Goal: Find specific fact: Find specific fact

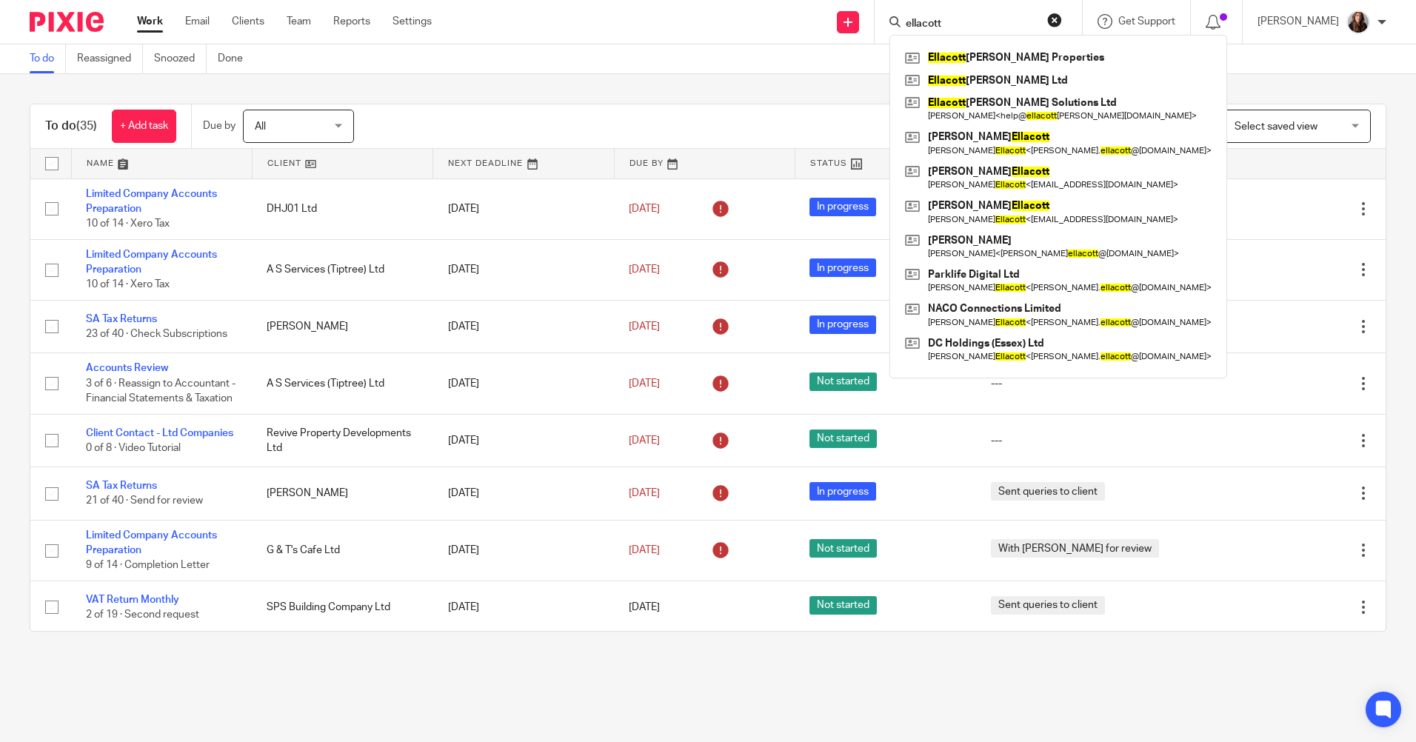
scroll to position [370, 0]
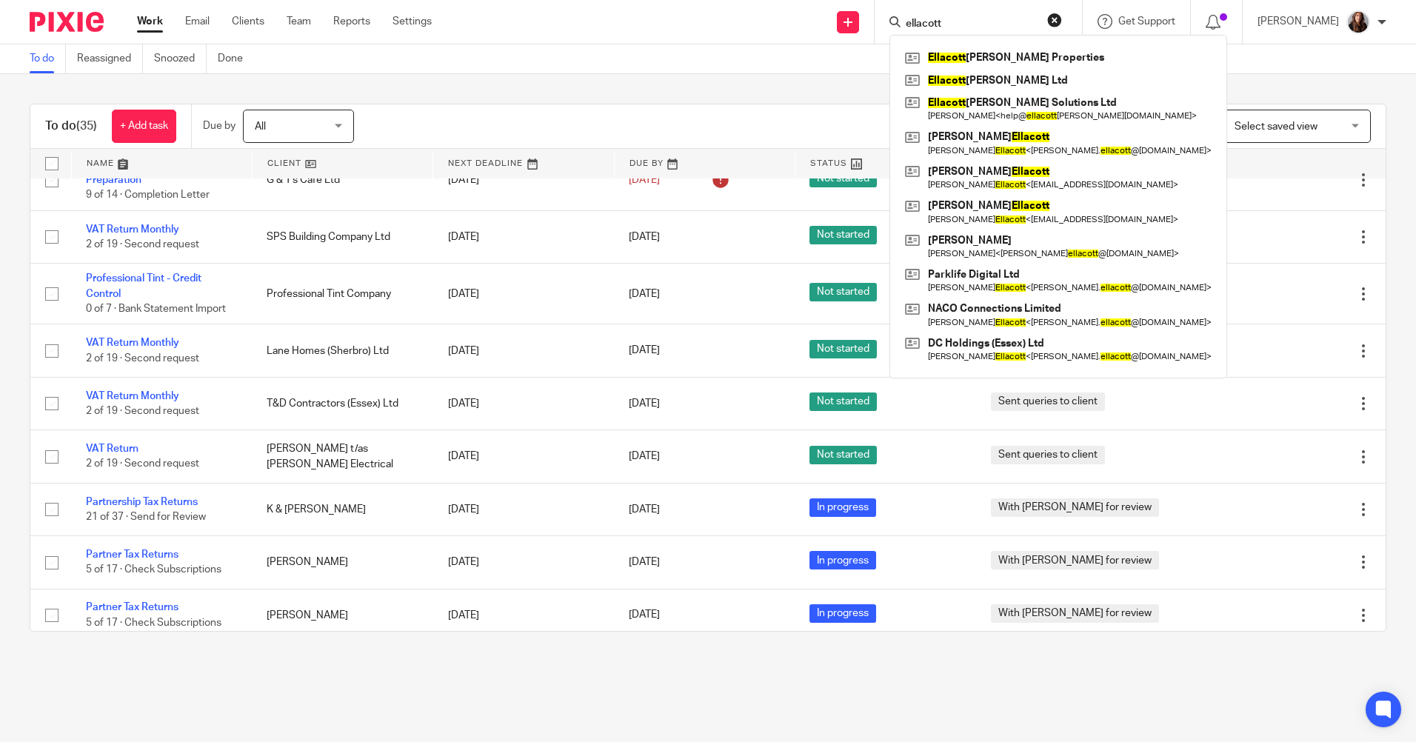
drag, startPoint x: 997, startPoint y: 24, endPoint x: 806, endPoint y: 17, distance: 191.9
click at [807, 21] on div "Send new email Create task Add client Request signature ellacott [PERSON_NAME] …" at bounding box center [935, 22] width 962 height 44
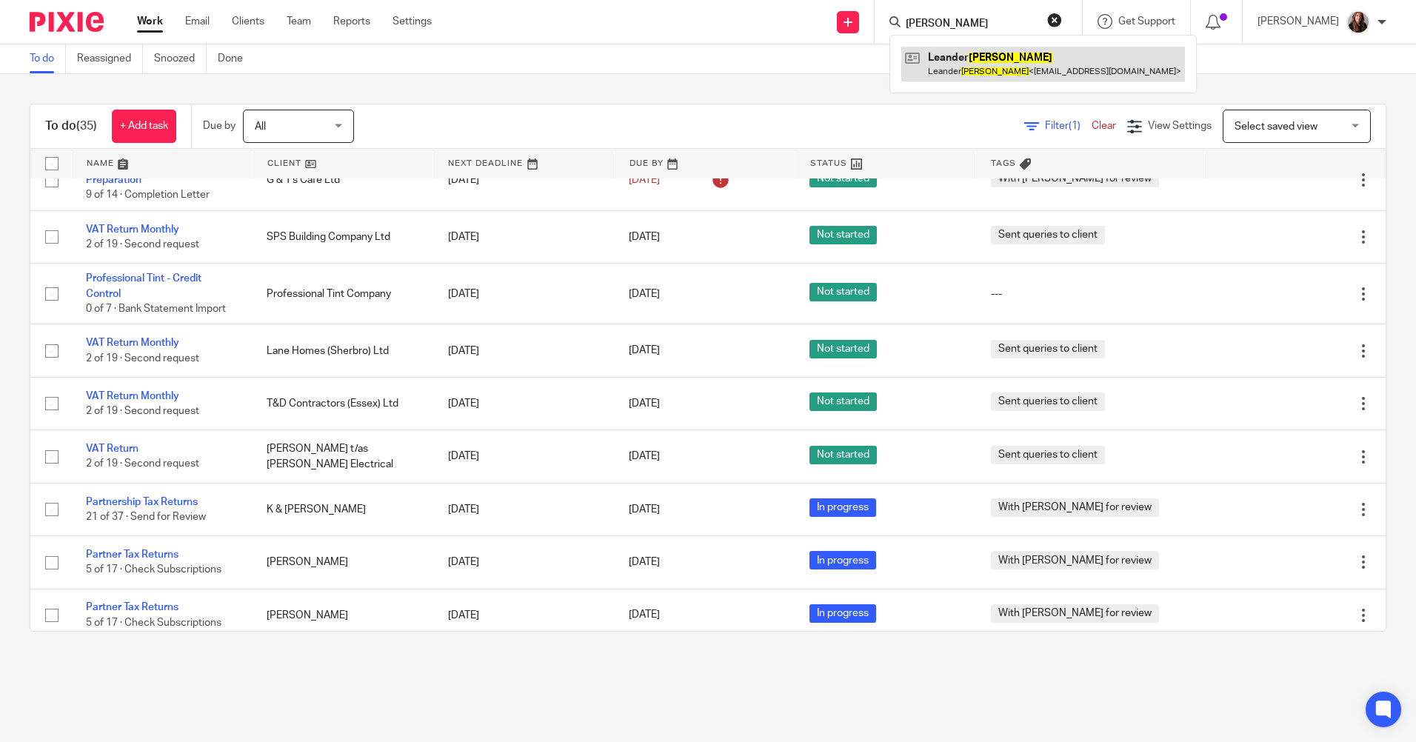
type input "[PERSON_NAME]"
click at [993, 67] on link at bounding box center [1043, 64] width 284 height 34
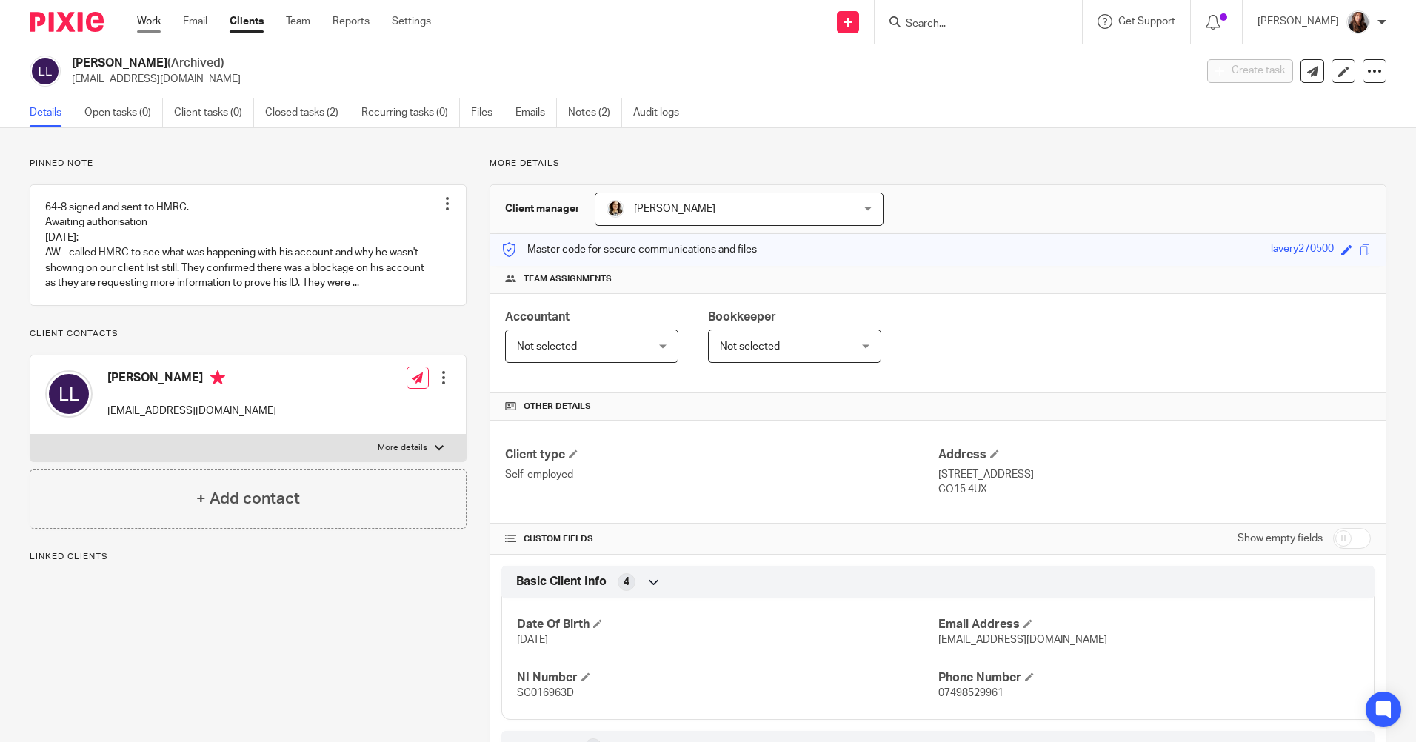
click at [147, 21] on link "Work" at bounding box center [149, 21] width 24 height 15
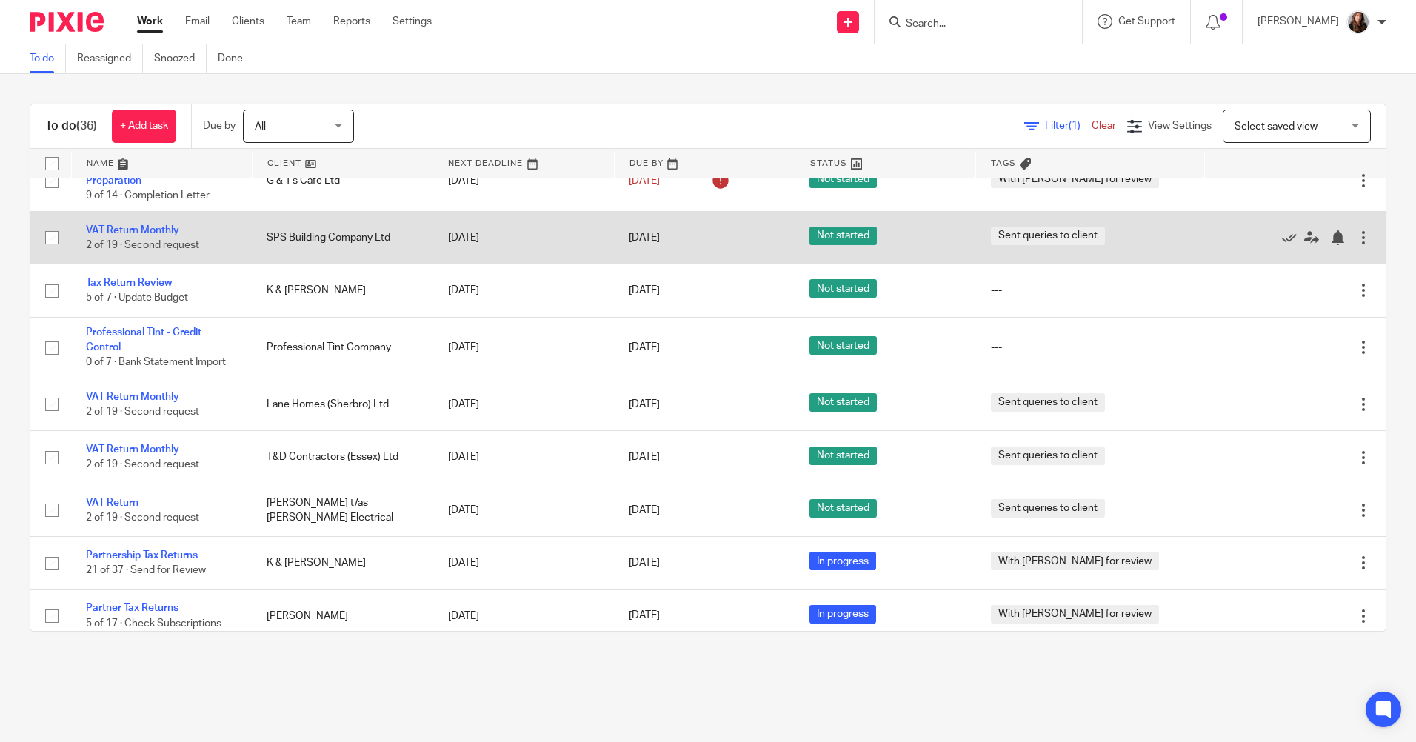
scroll to position [370, 0]
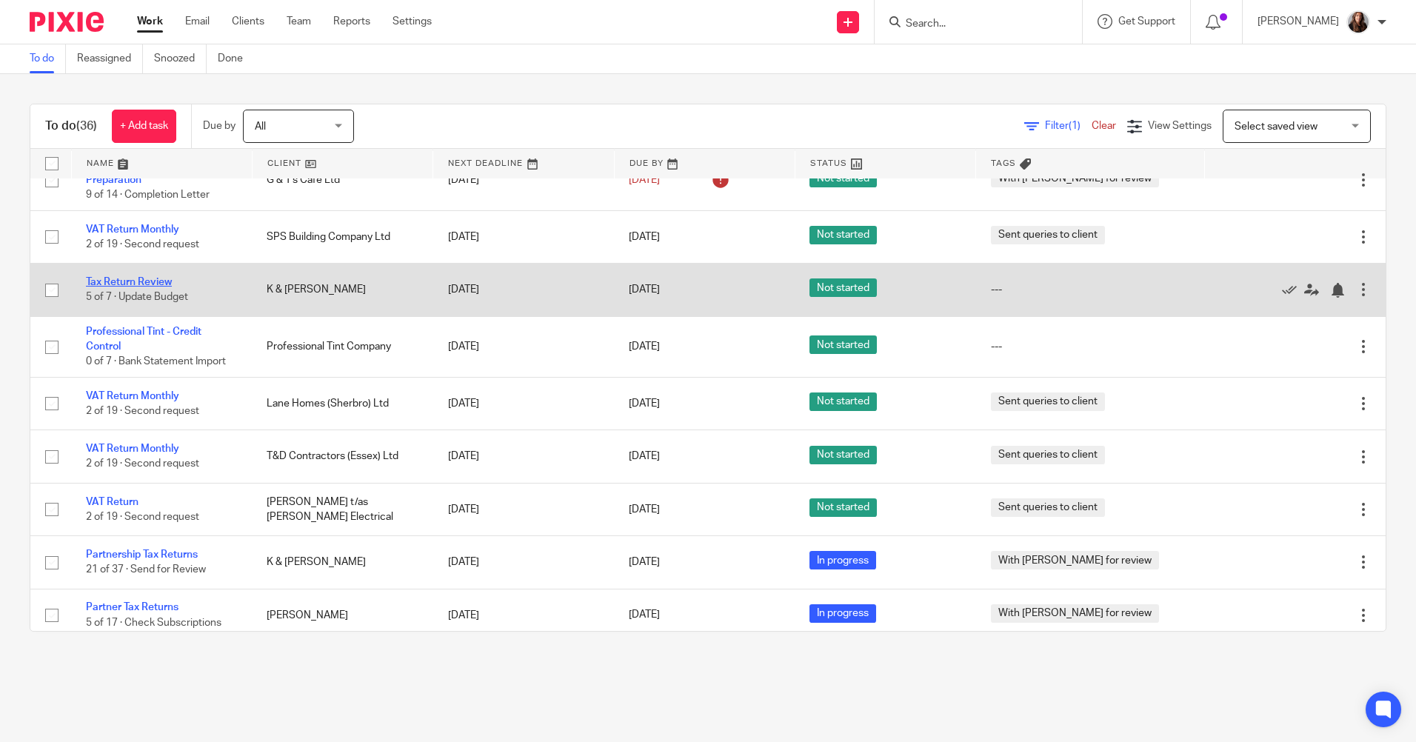
click at [155, 282] on link "Tax Return Review" at bounding box center [129, 282] width 86 height 10
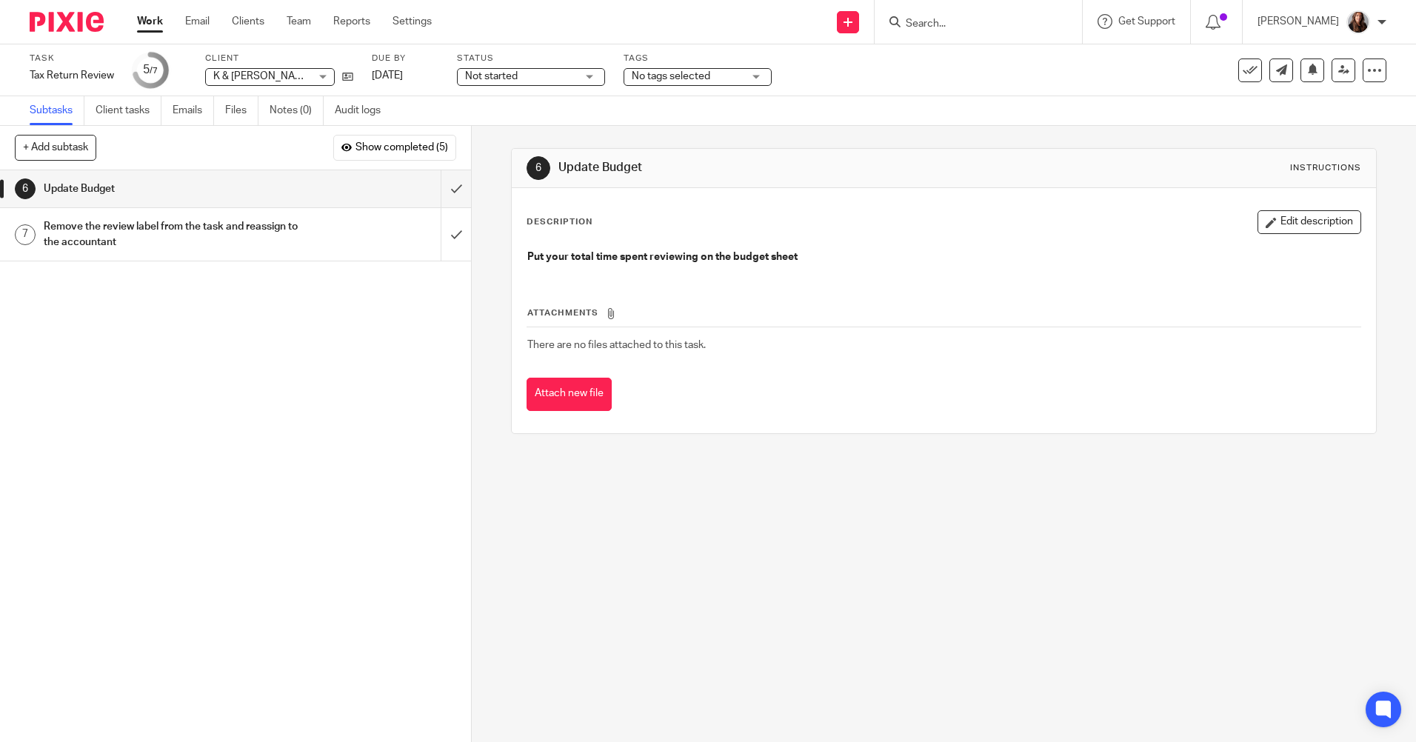
click at [149, 16] on link "Work" at bounding box center [150, 21] width 26 height 15
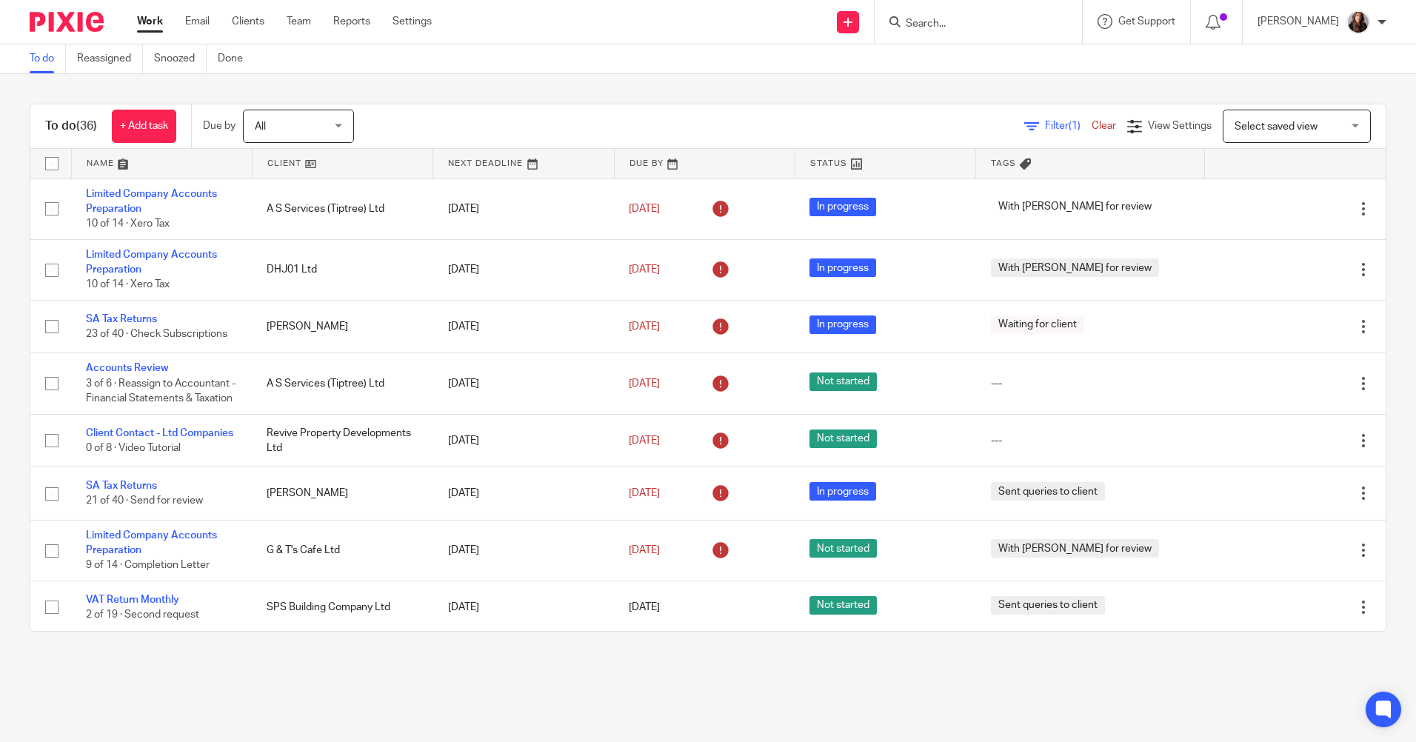
click at [949, 21] on input "Search" at bounding box center [970, 24] width 133 height 13
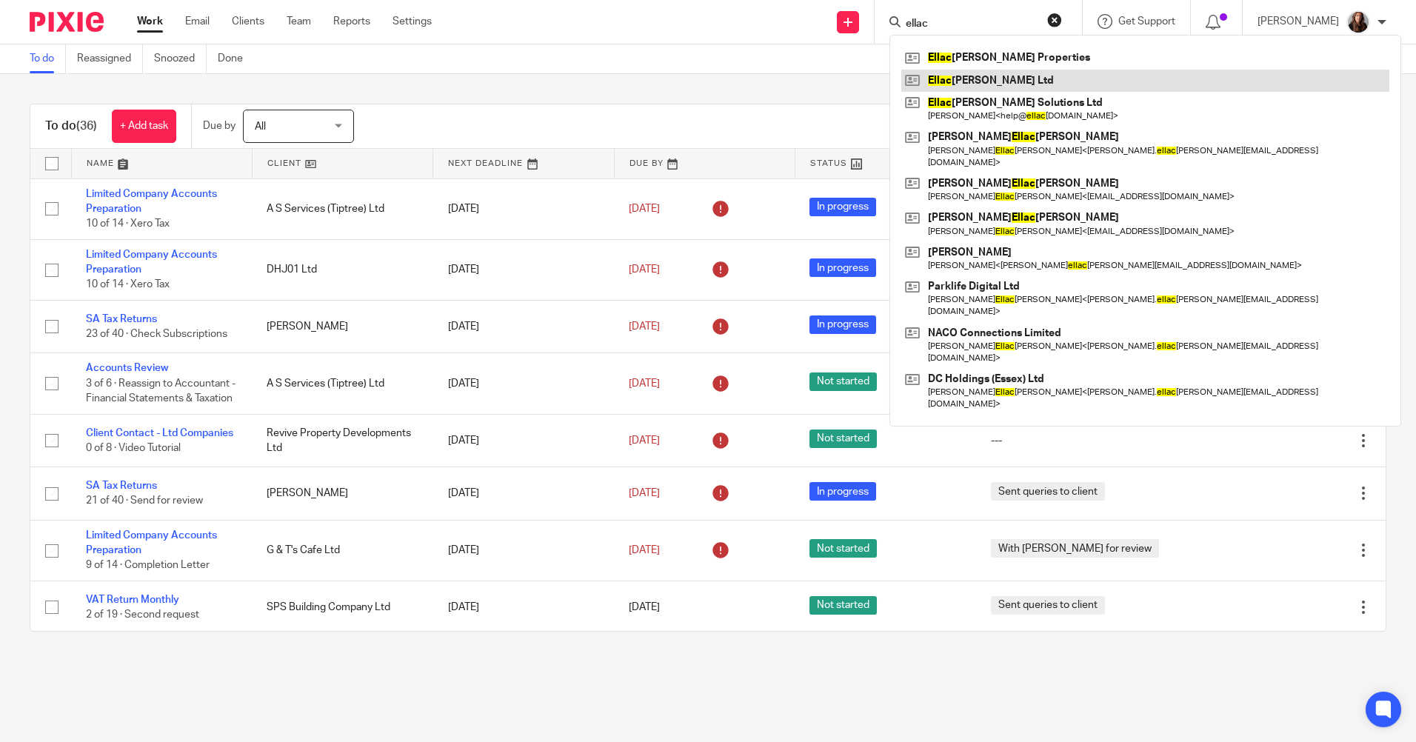
type input "ellac"
click at [986, 76] on link at bounding box center [1145, 81] width 488 height 22
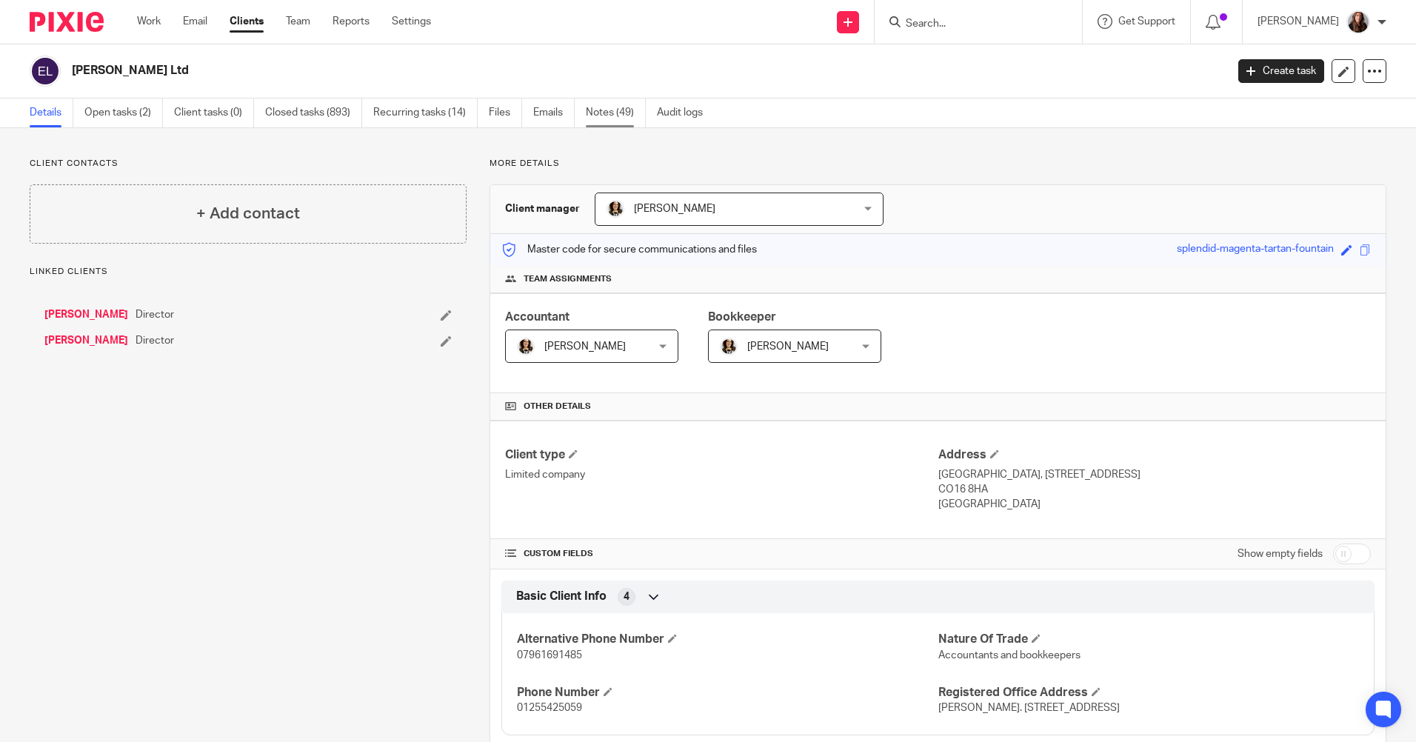
click at [609, 113] on link "Notes (49)" at bounding box center [616, 112] width 60 height 29
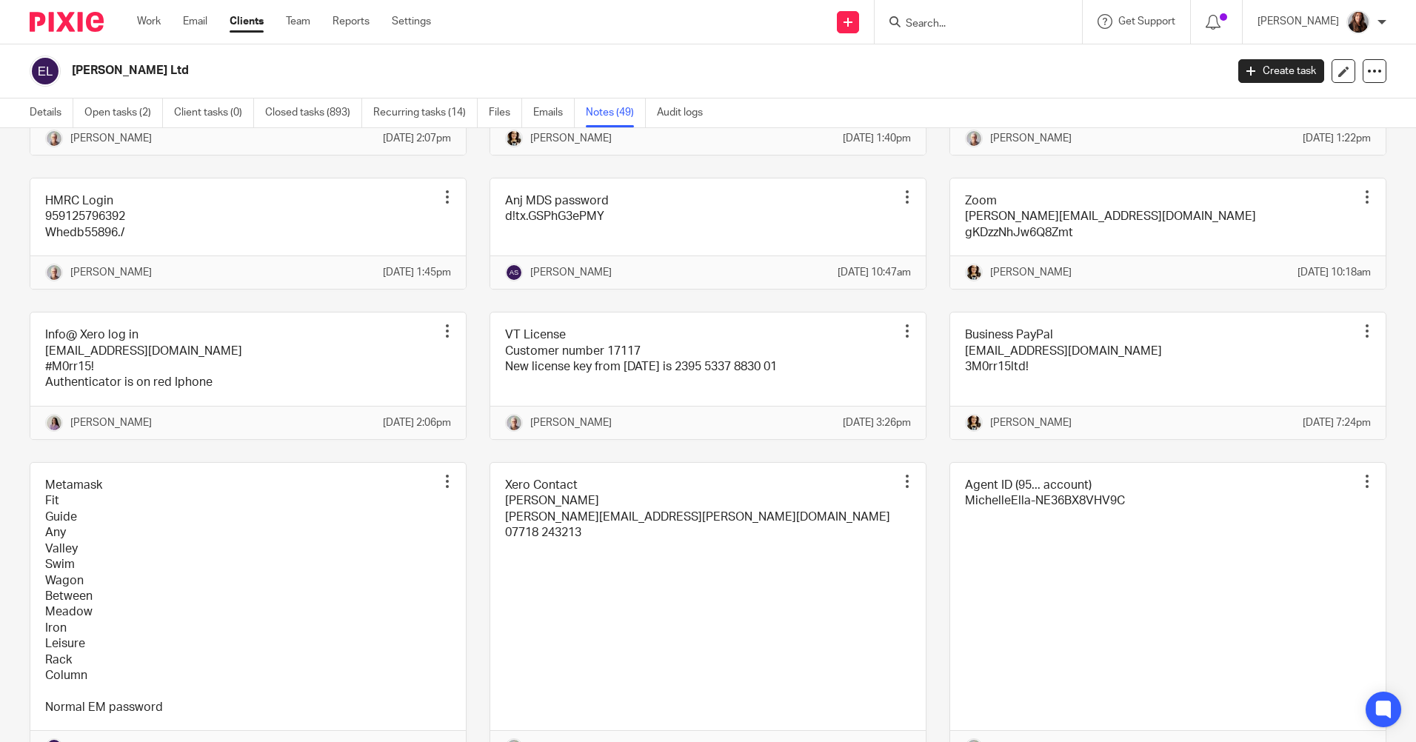
scroll to position [2443, 0]
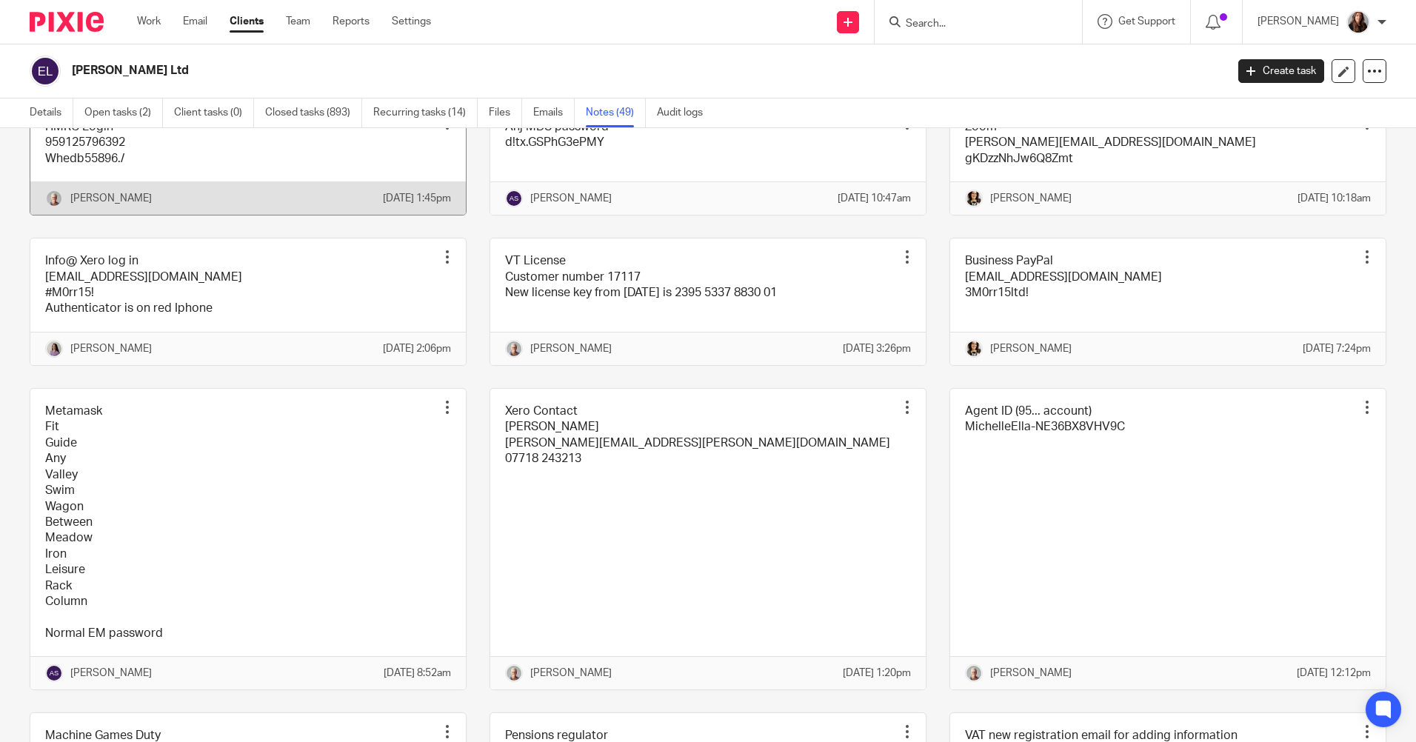
click at [235, 215] on link at bounding box center [247, 159] width 435 height 110
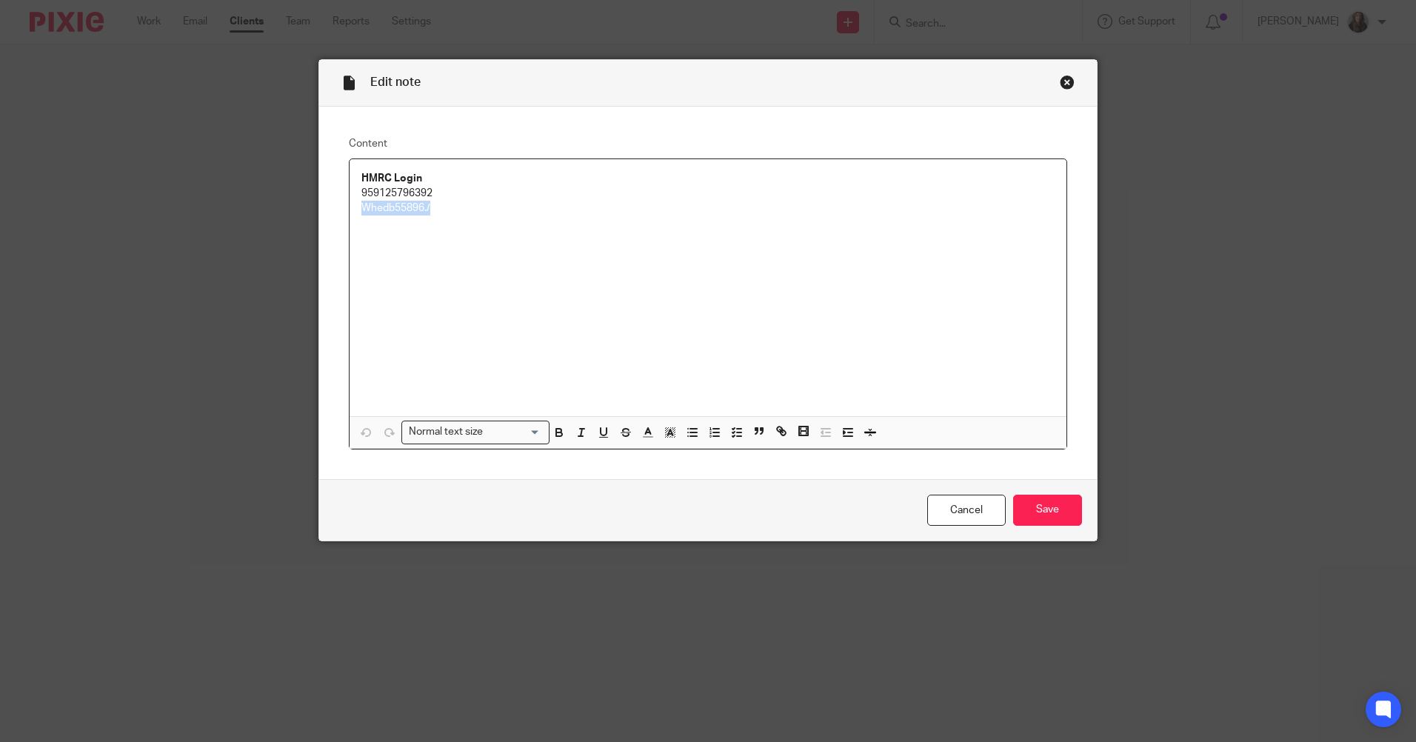
drag, startPoint x: 435, startPoint y: 211, endPoint x: 338, endPoint y: 213, distance: 97.0
click at [338, 213] on div "Content HMRC Login 959125796392 Whedb55896./ Normal text size Loading... Remove…" at bounding box center [707, 293] width 777 height 372
copy p "Whedb55896./"
click at [1060, 86] on div "Close this dialog window" at bounding box center [1067, 82] width 15 height 15
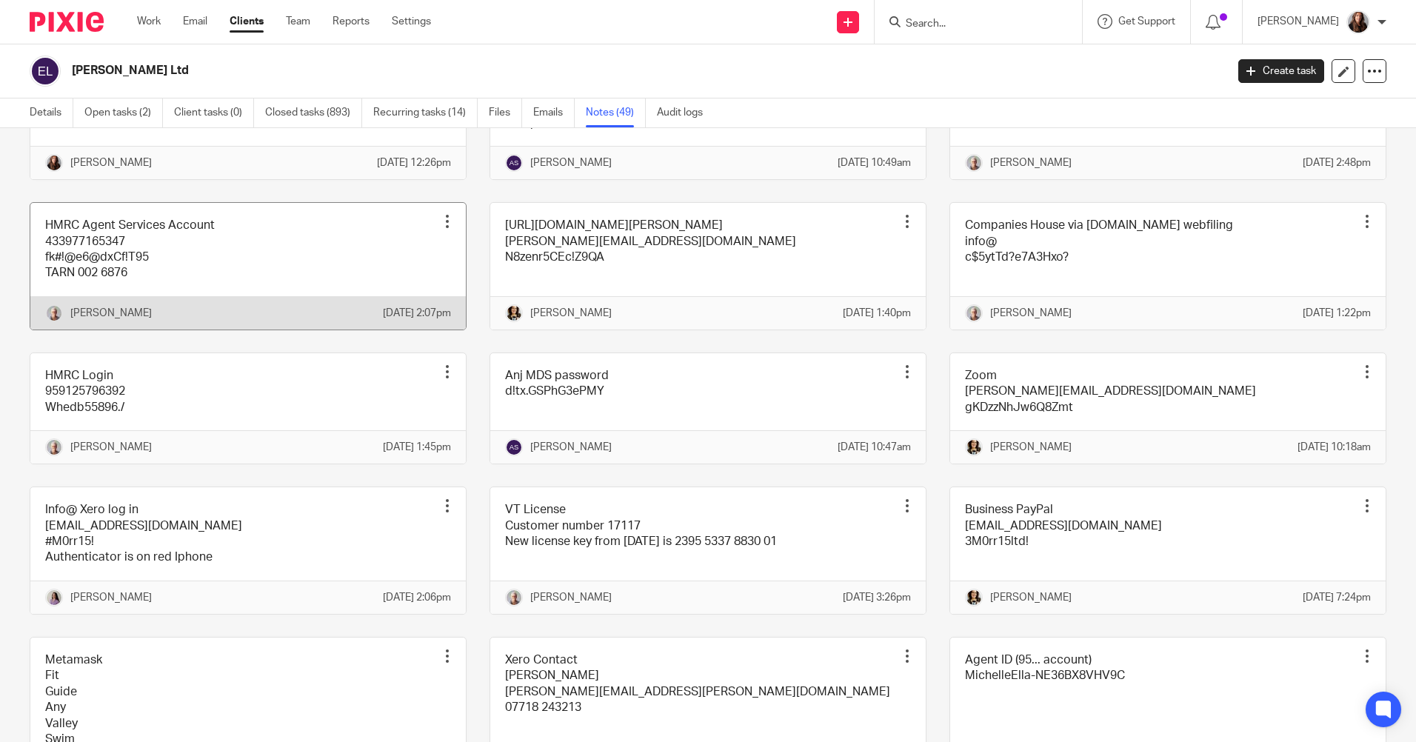
scroll to position [2221, 0]
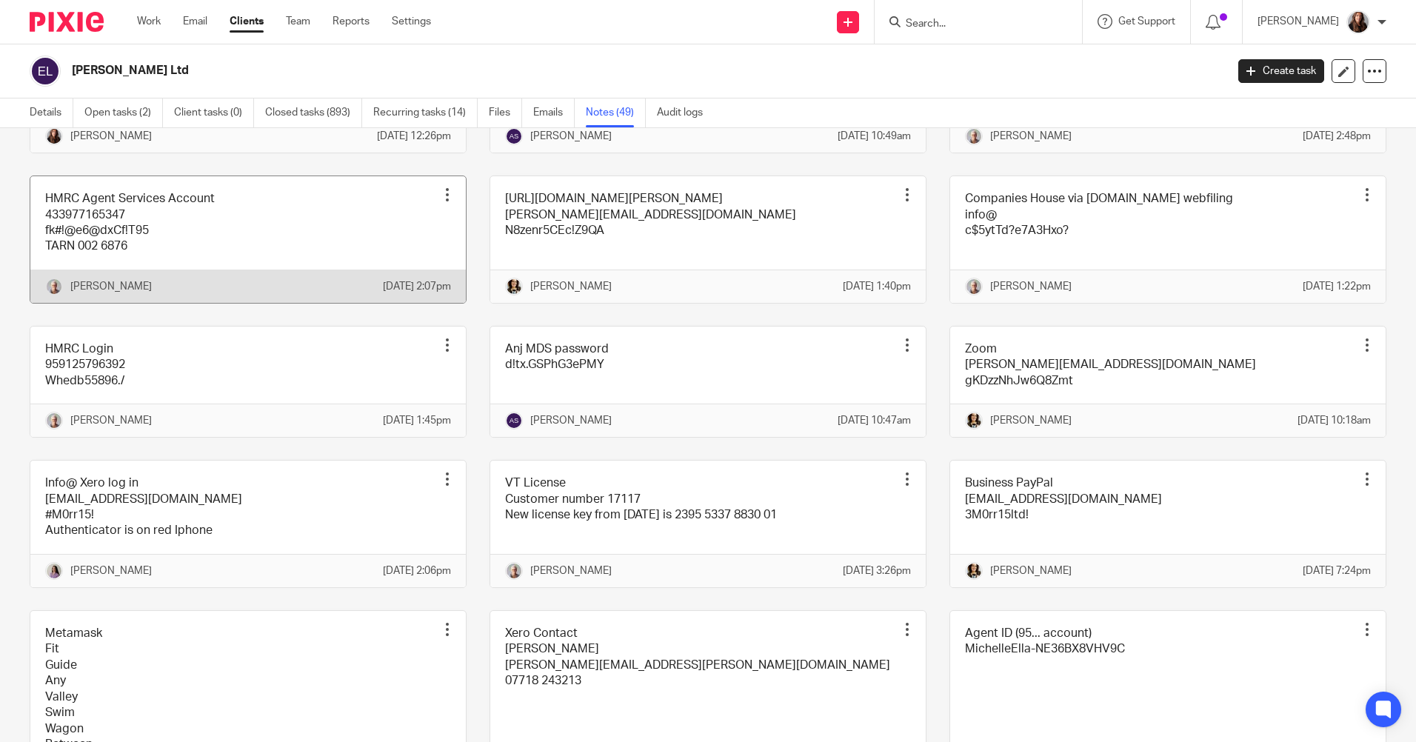
click at [291, 303] on link at bounding box center [247, 239] width 435 height 127
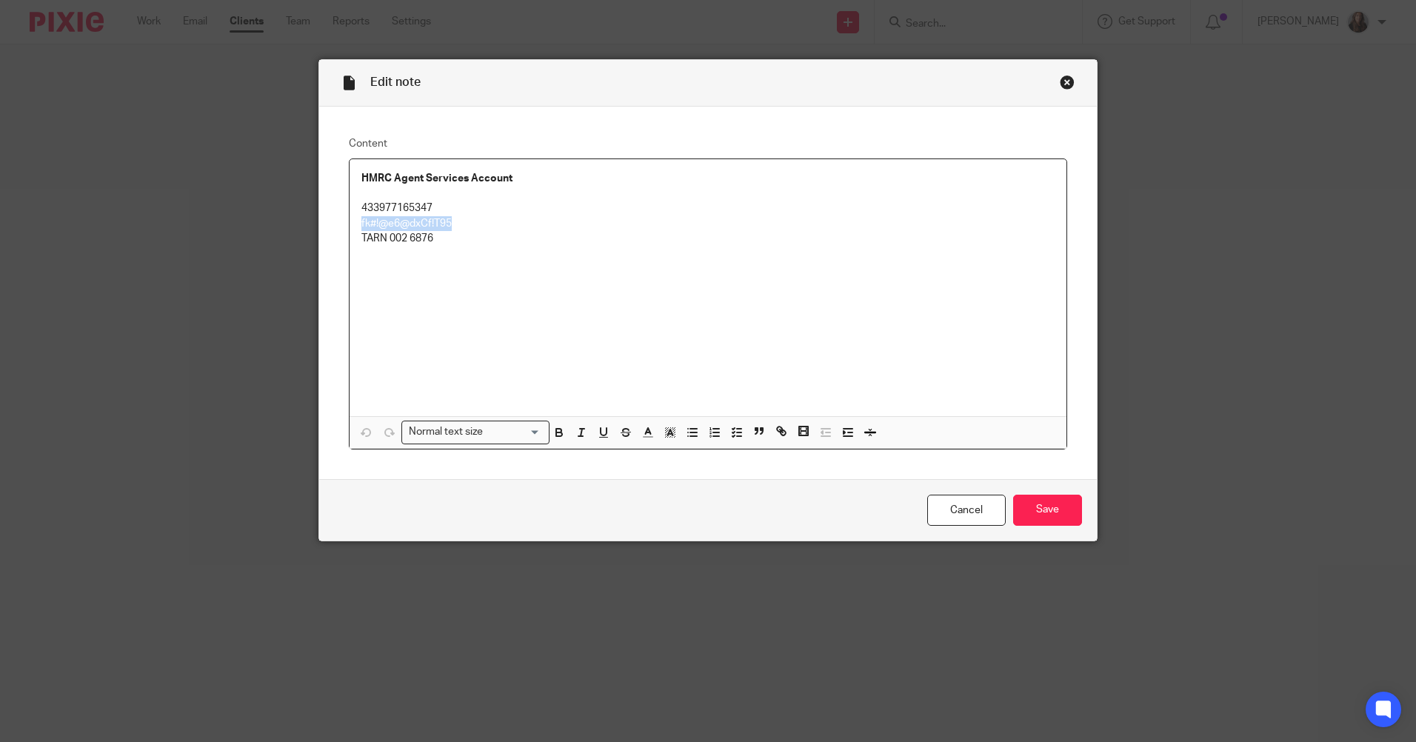
drag, startPoint x: 462, startPoint y: 223, endPoint x: 365, endPoint y: 224, distance: 97.0
click at [327, 223] on div "Content HMRC Agent Services Account 433977165347 fk#!@e6@dxCf!T95 TARN 002 6876…" at bounding box center [707, 293] width 777 height 372
click at [1060, 83] on div "Close this dialog window" at bounding box center [1067, 82] width 15 height 15
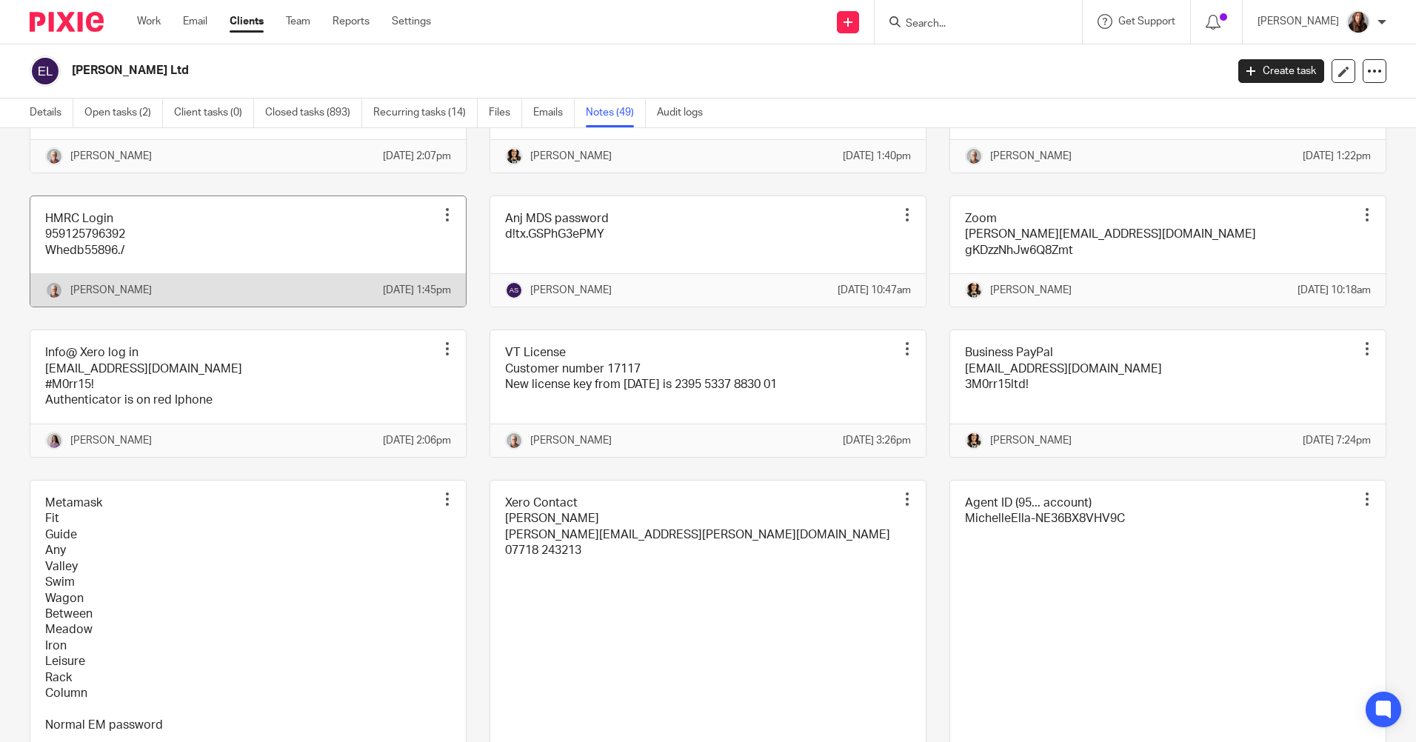
scroll to position [2443, 0]
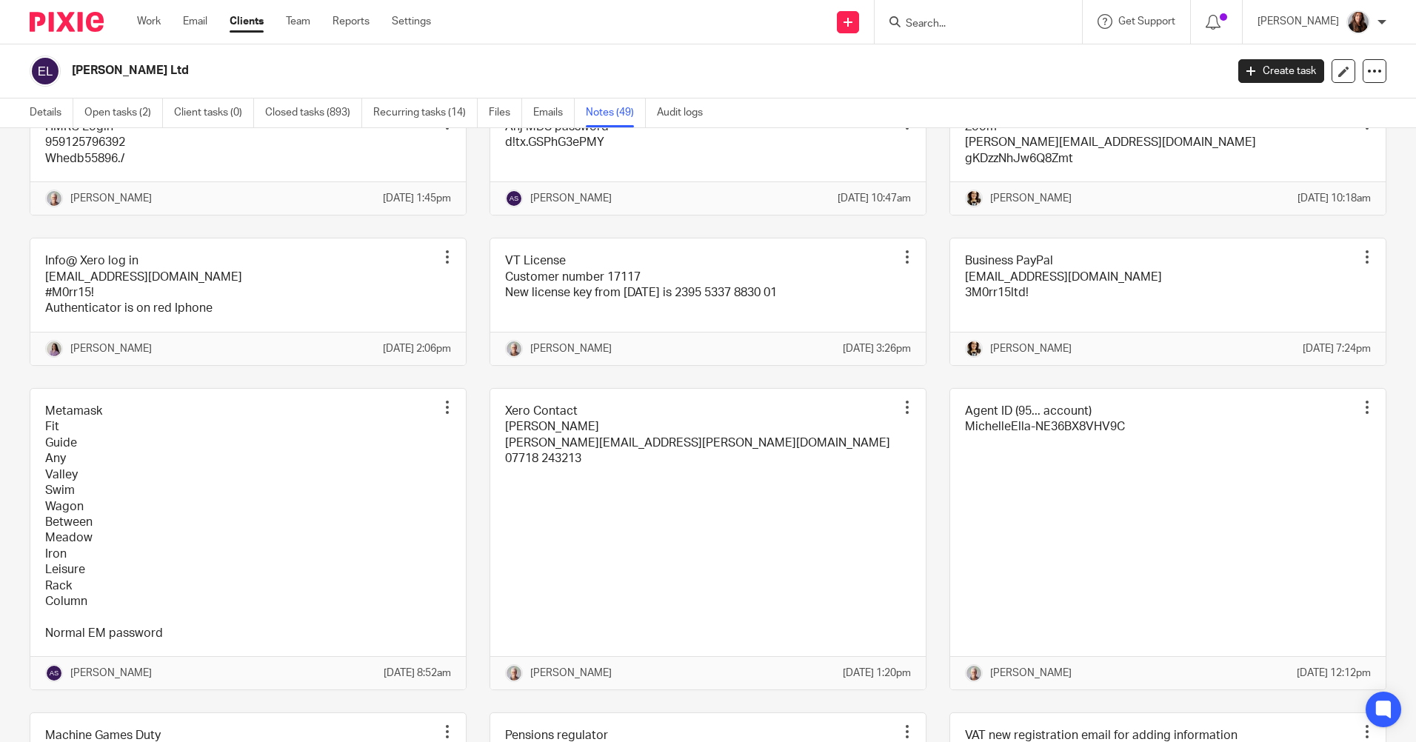
click at [269, 81] on link at bounding box center [247, 17] width 435 height 127
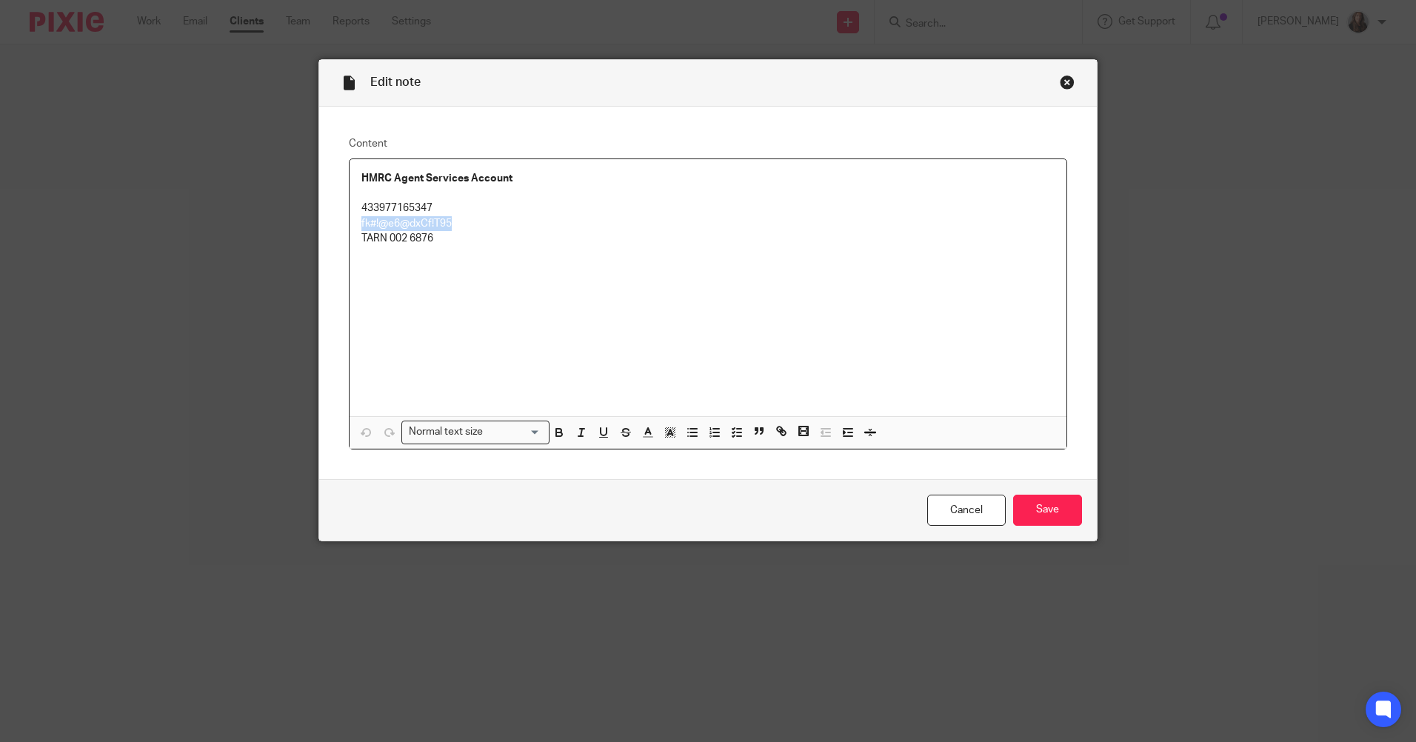
drag, startPoint x: 464, startPoint y: 218, endPoint x: 406, endPoint y: 218, distance: 58.5
click at [297, 222] on div "Edit note Content HMRC Agent Services Account 433977165347 fk#!@e6@dxCf!T95 TAR…" at bounding box center [708, 371] width 1416 height 742
copy p "fk#!@e6@dxCf!T95"
drag, startPoint x: 1062, startPoint y: 83, endPoint x: 1045, endPoint y: 98, distance: 22.5
click at [1062, 83] on div "Close this dialog window" at bounding box center [1067, 82] width 15 height 15
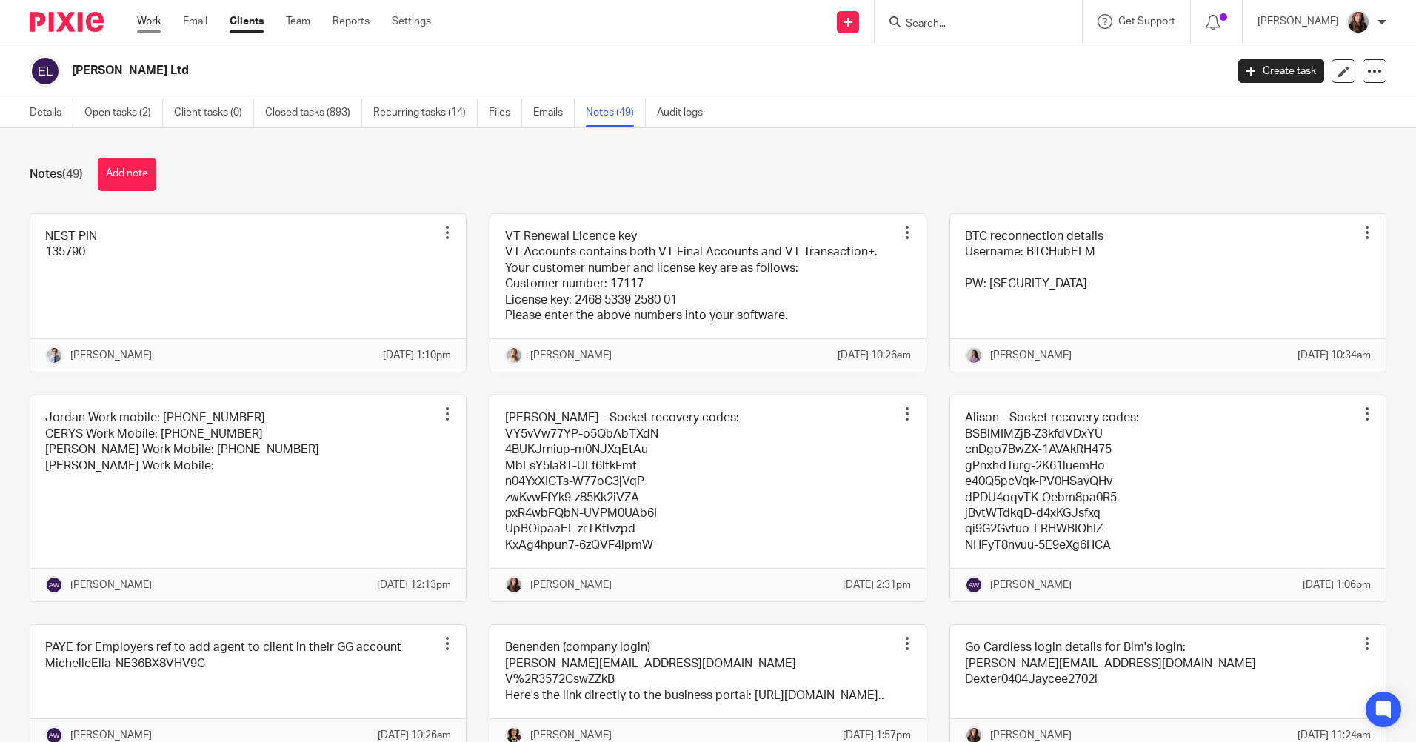
click at [151, 19] on link "Work" at bounding box center [149, 21] width 24 height 15
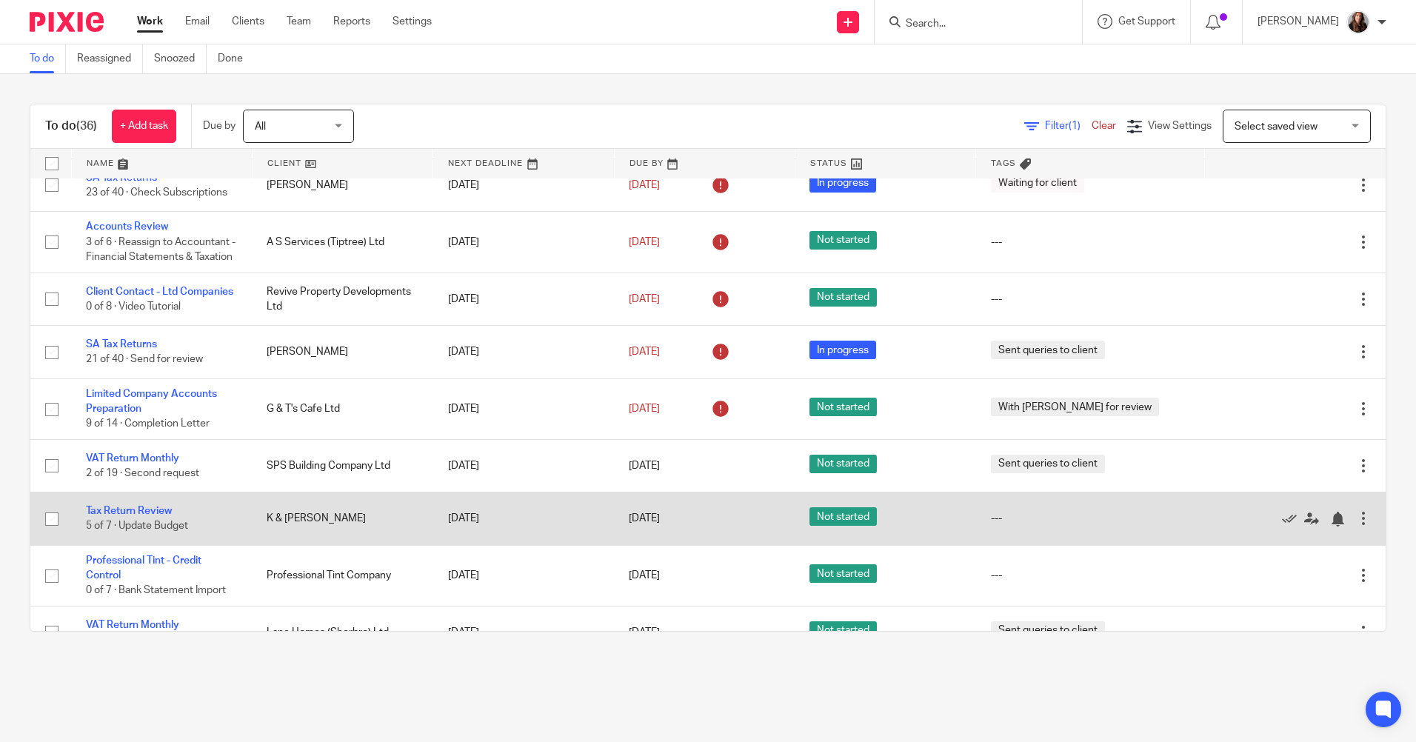
scroll to position [222, 0]
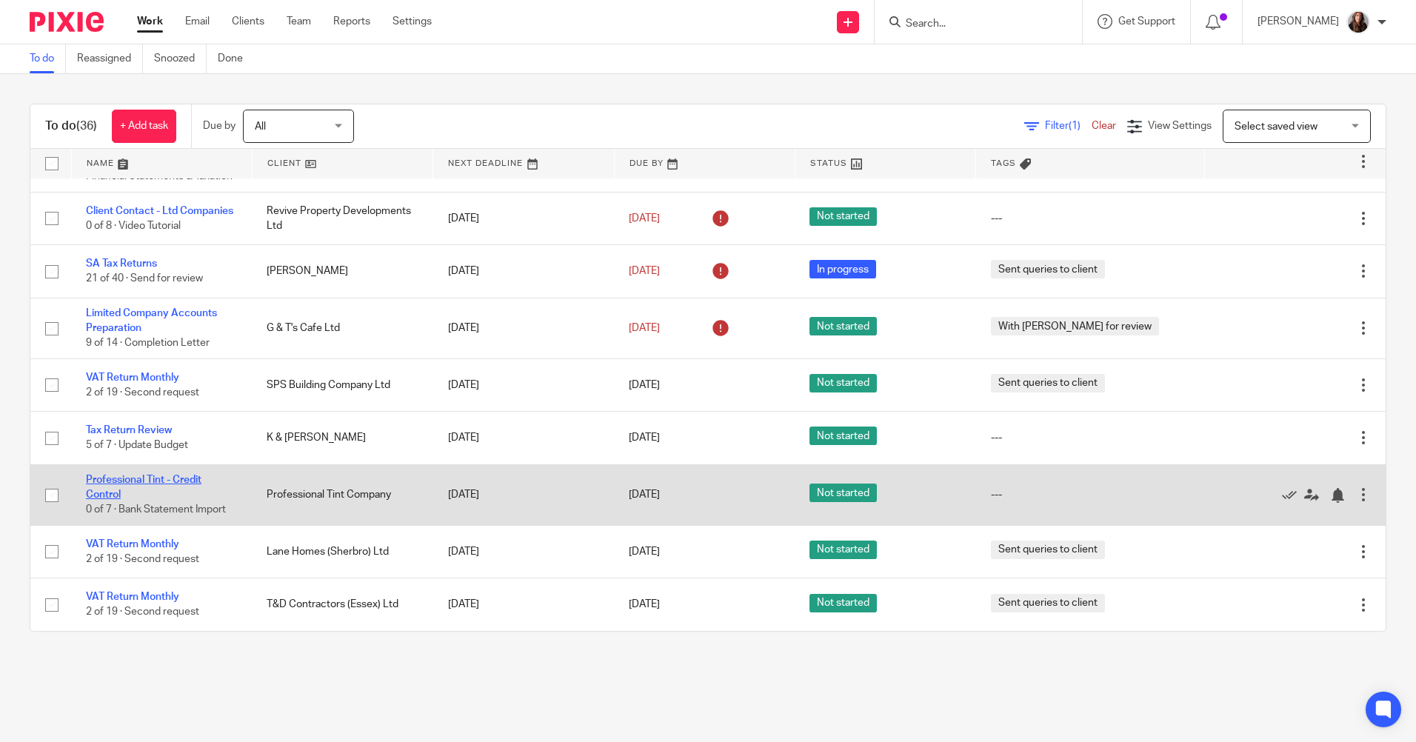
click at [181, 475] on link "Professional Tint - Credit Control" at bounding box center [144, 487] width 116 height 25
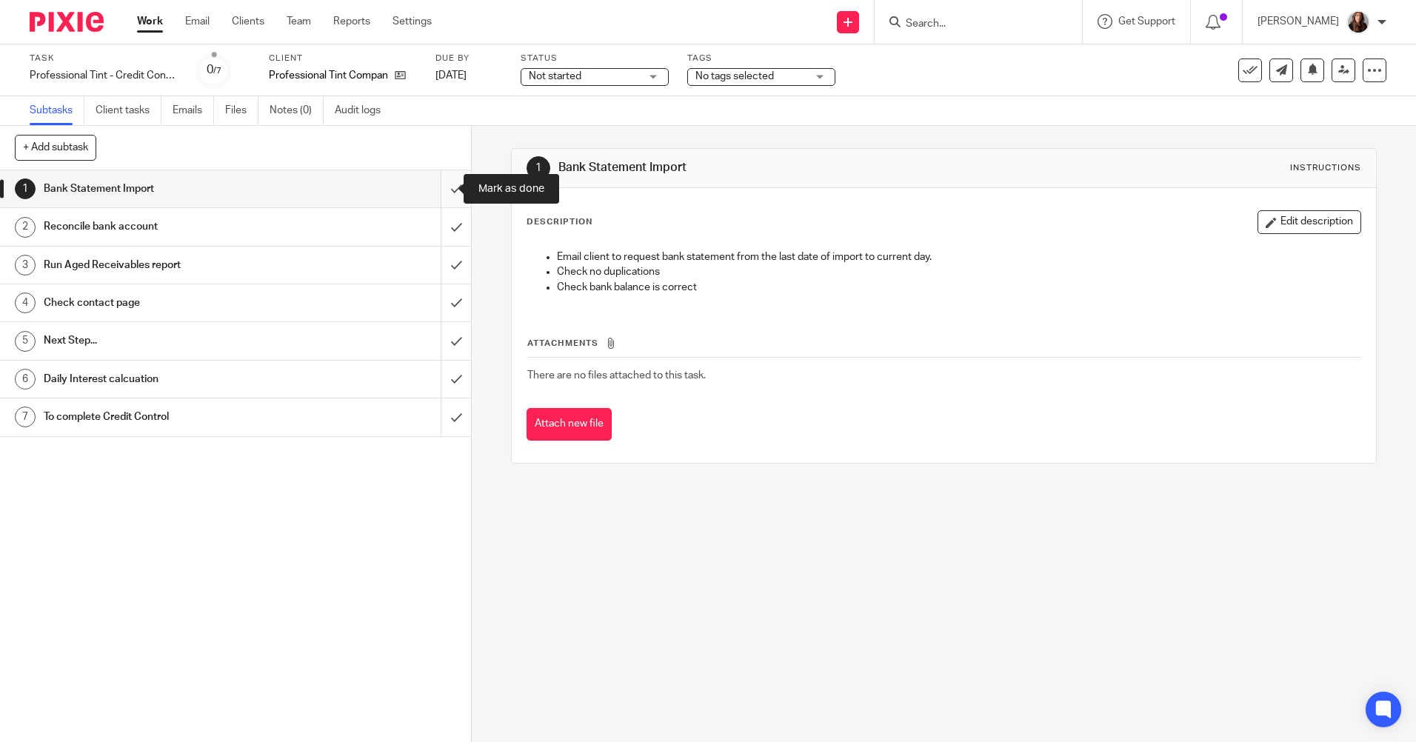
click at [435, 192] on input "submit" at bounding box center [235, 188] width 471 height 37
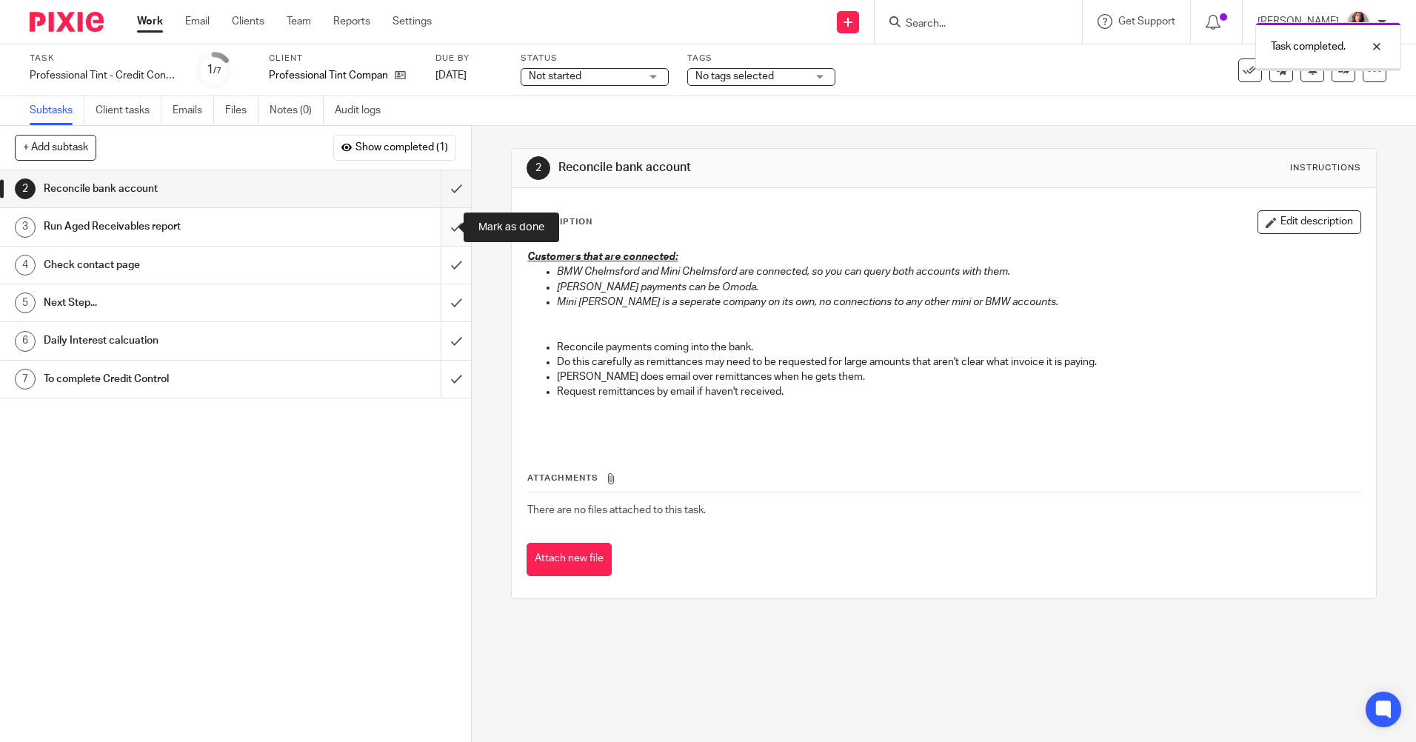
click at [444, 229] on input "submit" at bounding box center [235, 226] width 471 height 37
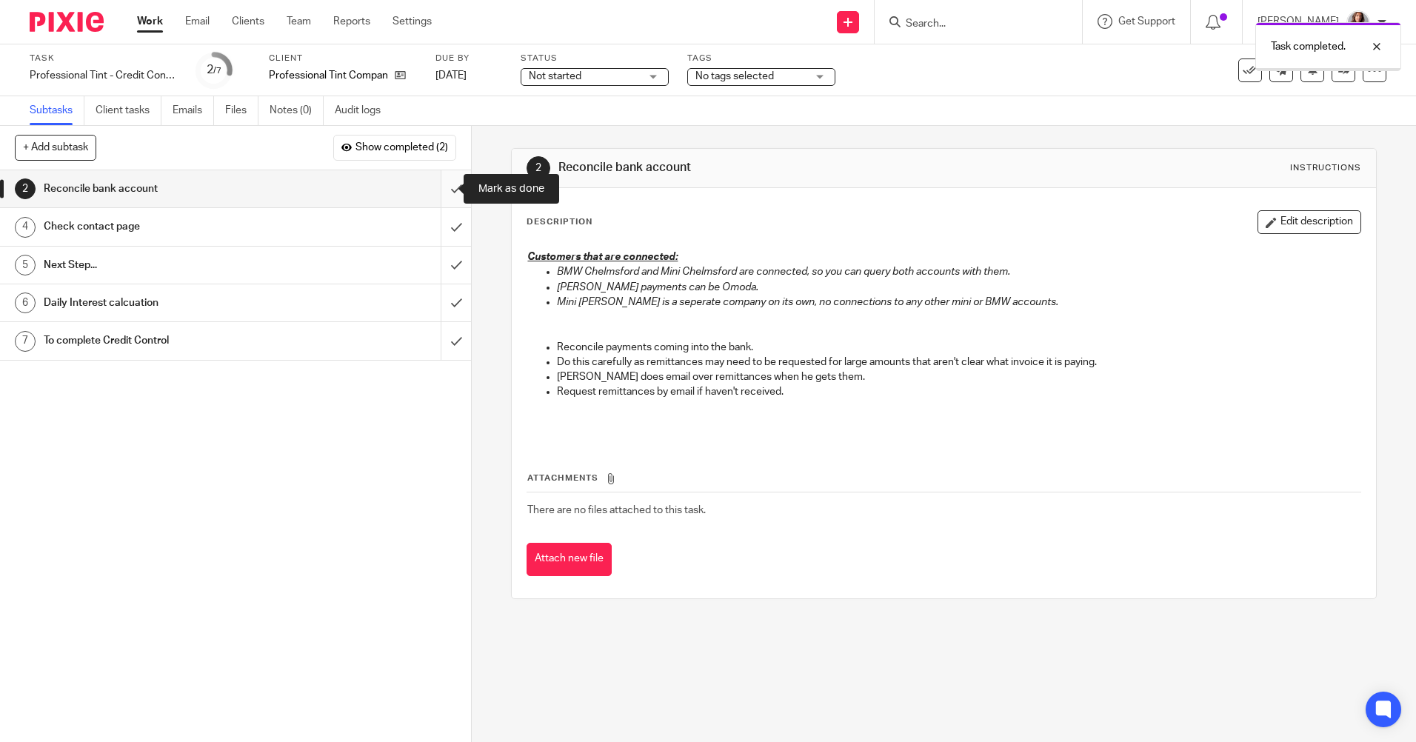
click at [432, 188] on input "submit" at bounding box center [235, 188] width 471 height 37
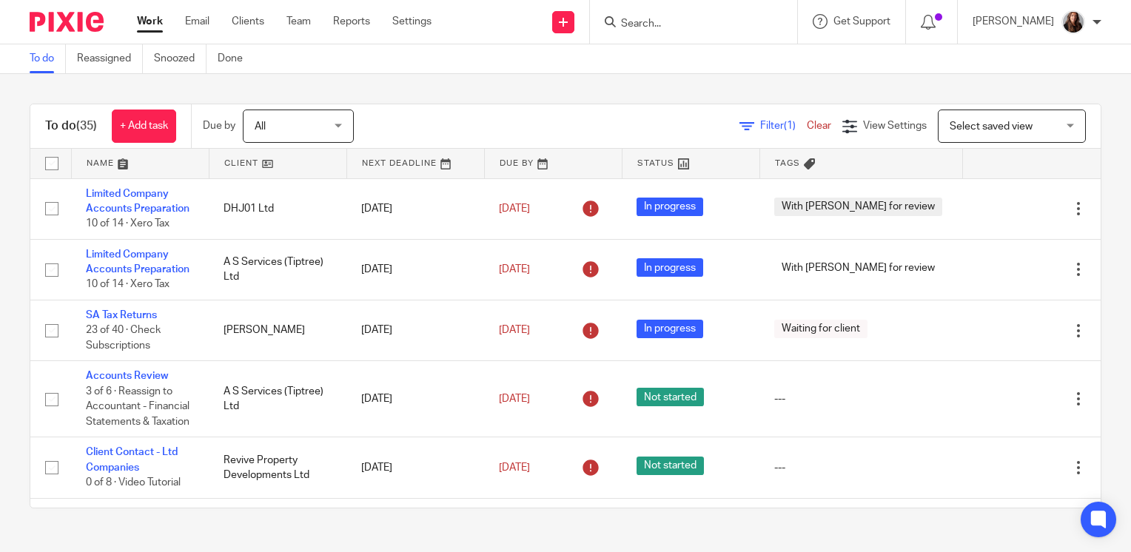
click at [678, 25] on input "Search" at bounding box center [686, 24] width 133 height 13
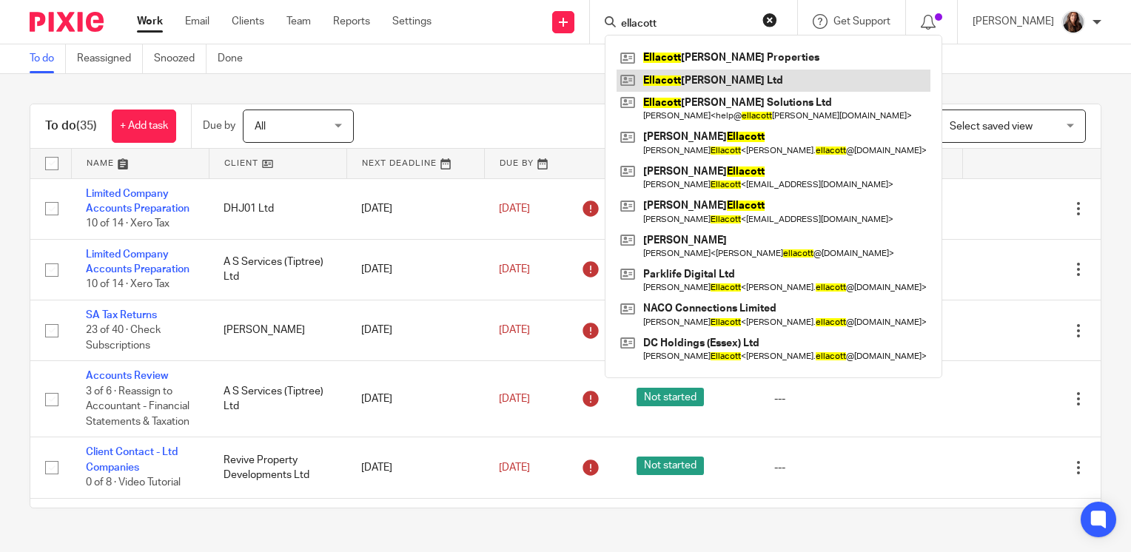
type input "ellacott"
click at [718, 84] on link at bounding box center [774, 81] width 314 height 22
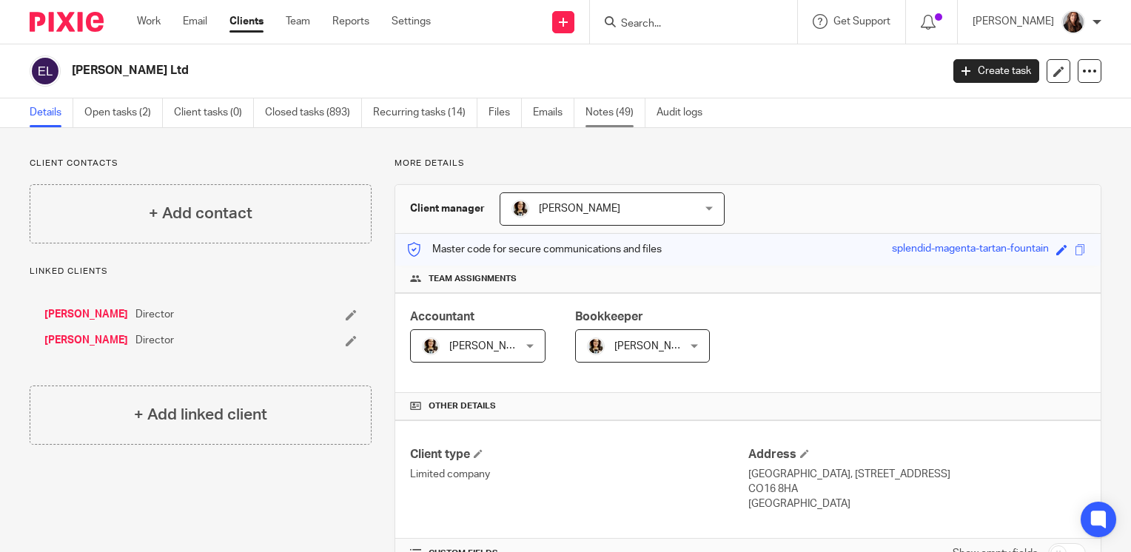
click at [610, 114] on link "Notes (49)" at bounding box center [616, 112] width 60 height 29
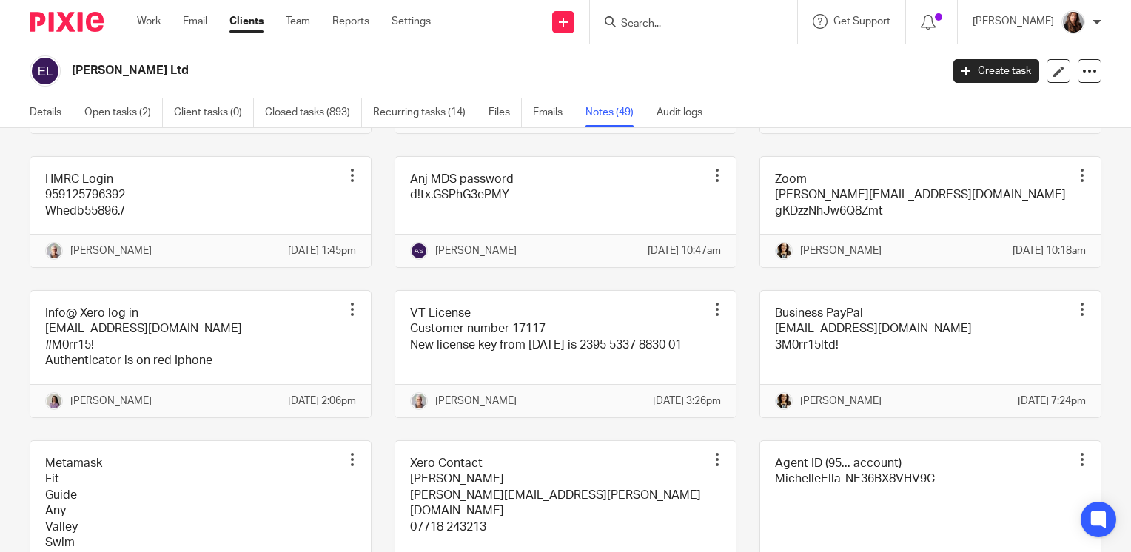
scroll to position [2517, 0]
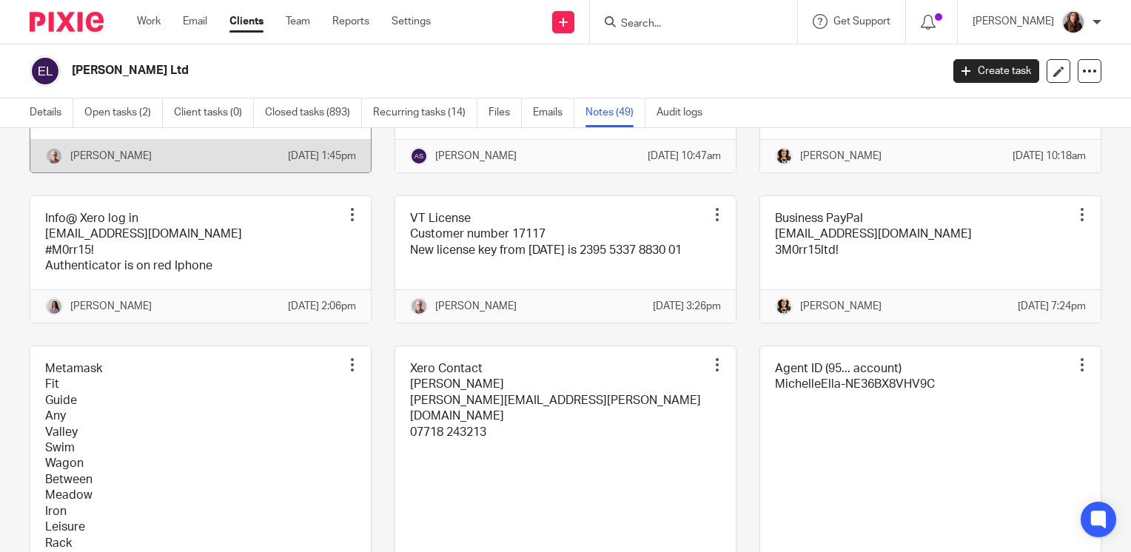
click at [221, 173] on link at bounding box center [200, 117] width 341 height 110
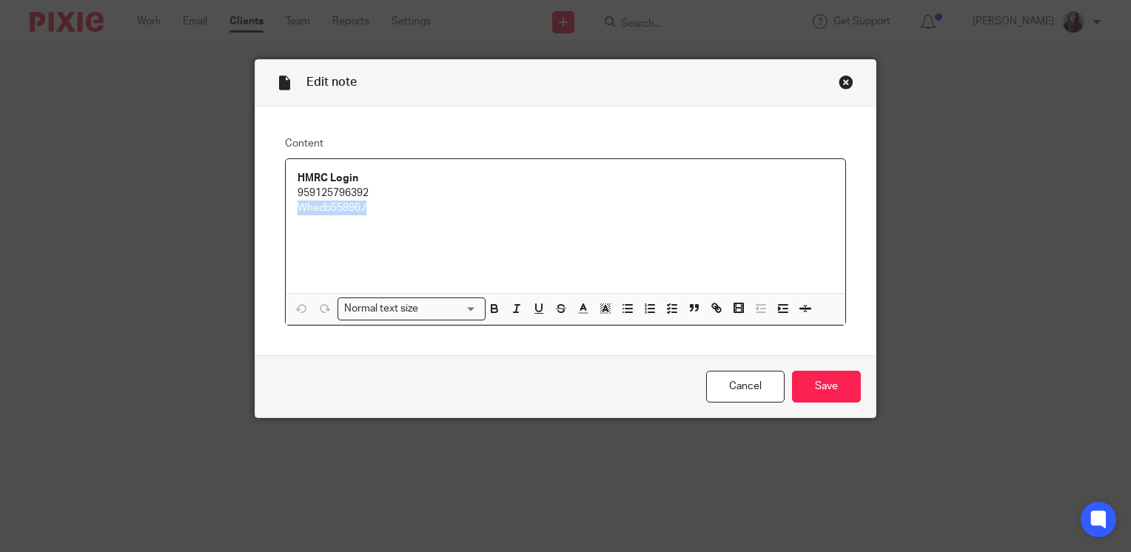
drag, startPoint x: 372, startPoint y: 208, endPoint x: 292, endPoint y: 209, distance: 80.0
click at [298, 209] on p "Whedb55896./" at bounding box center [566, 208] width 536 height 15
copy p "Whedb55896./"
